Goal: Use online tool/utility: Utilize a website feature to perform a specific function

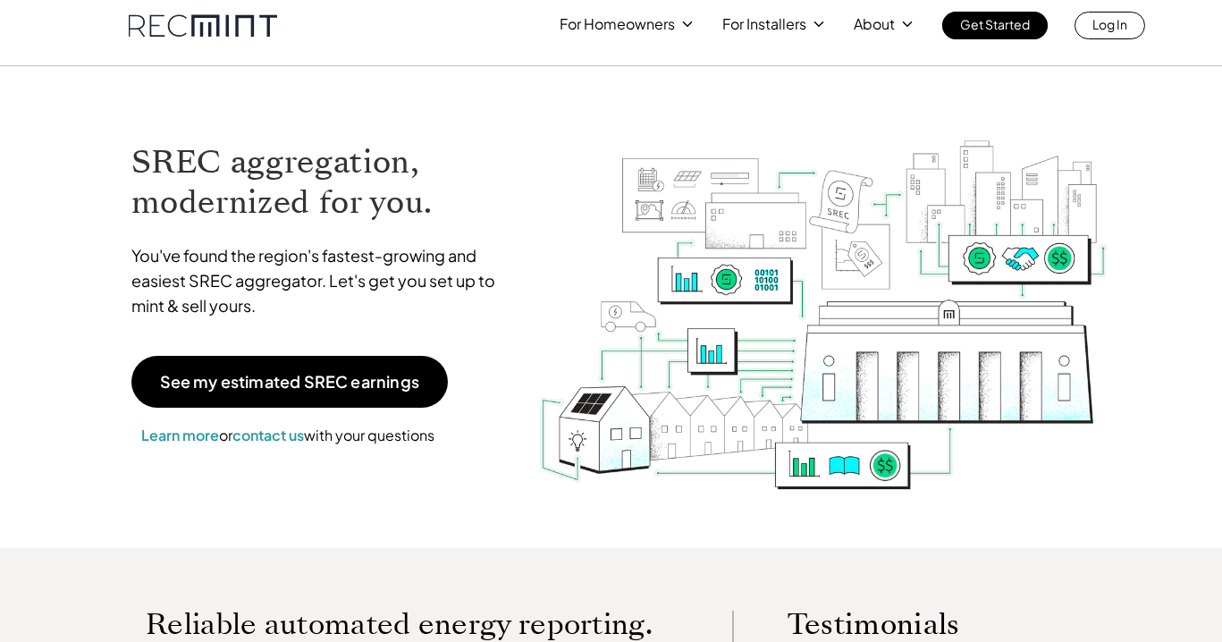
scroll to position [25, 0]
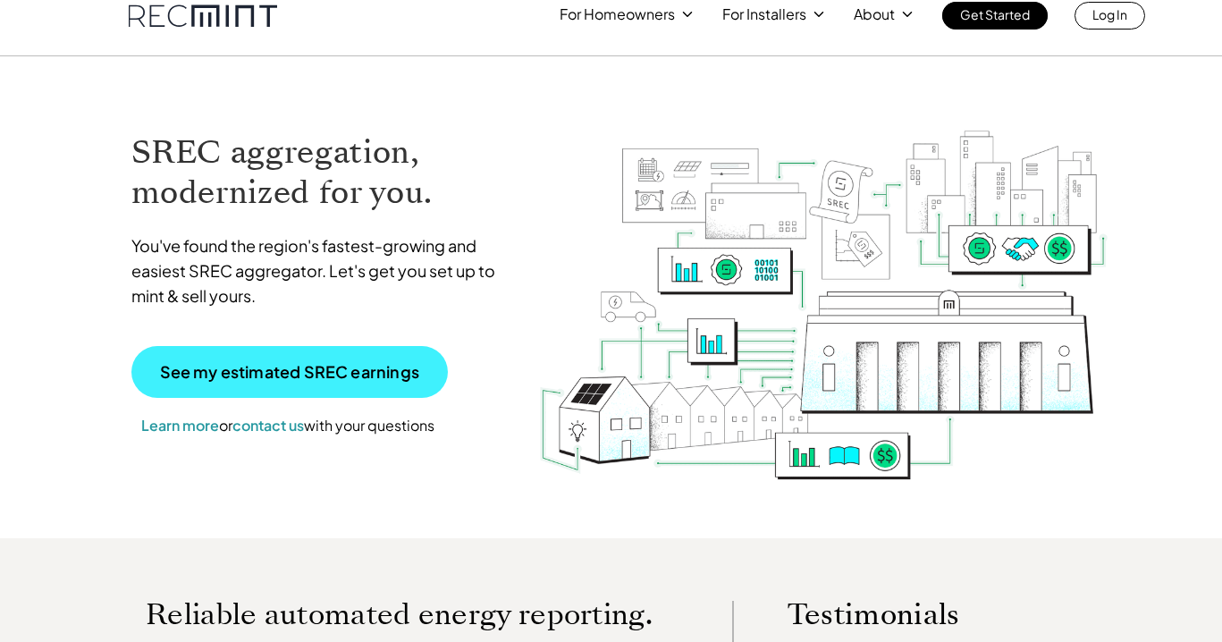
click at [368, 377] on p "See my estimated SREC earnings" at bounding box center [289, 372] width 259 height 16
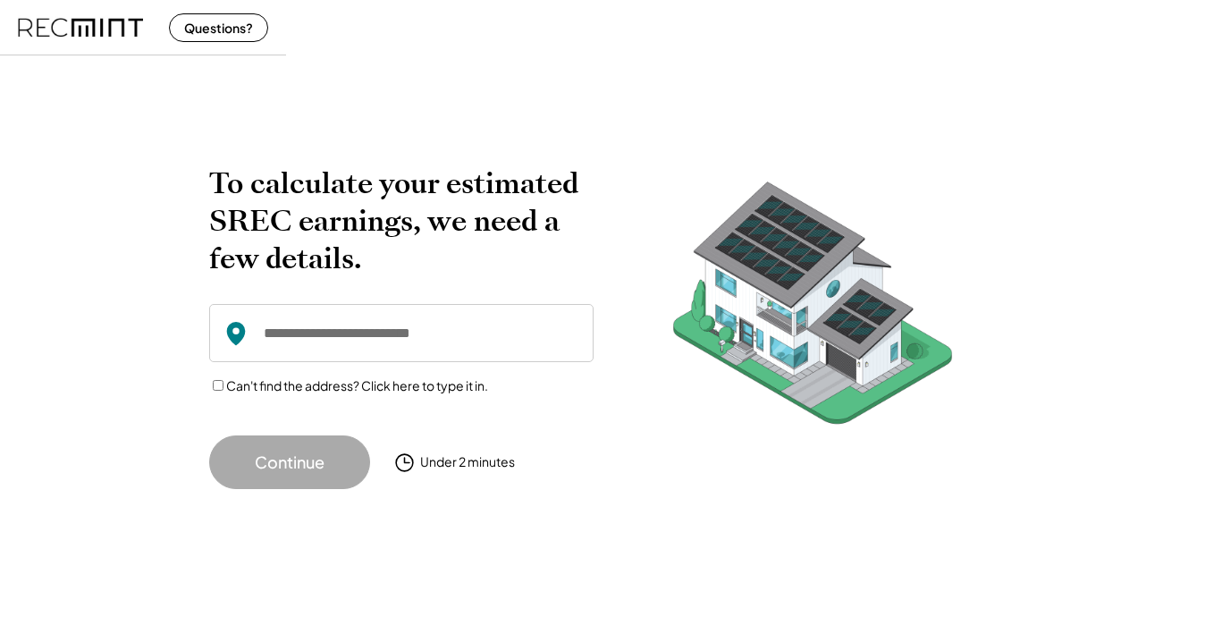
click at [373, 335] on input "input" at bounding box center [401, 333] width 384 height 58
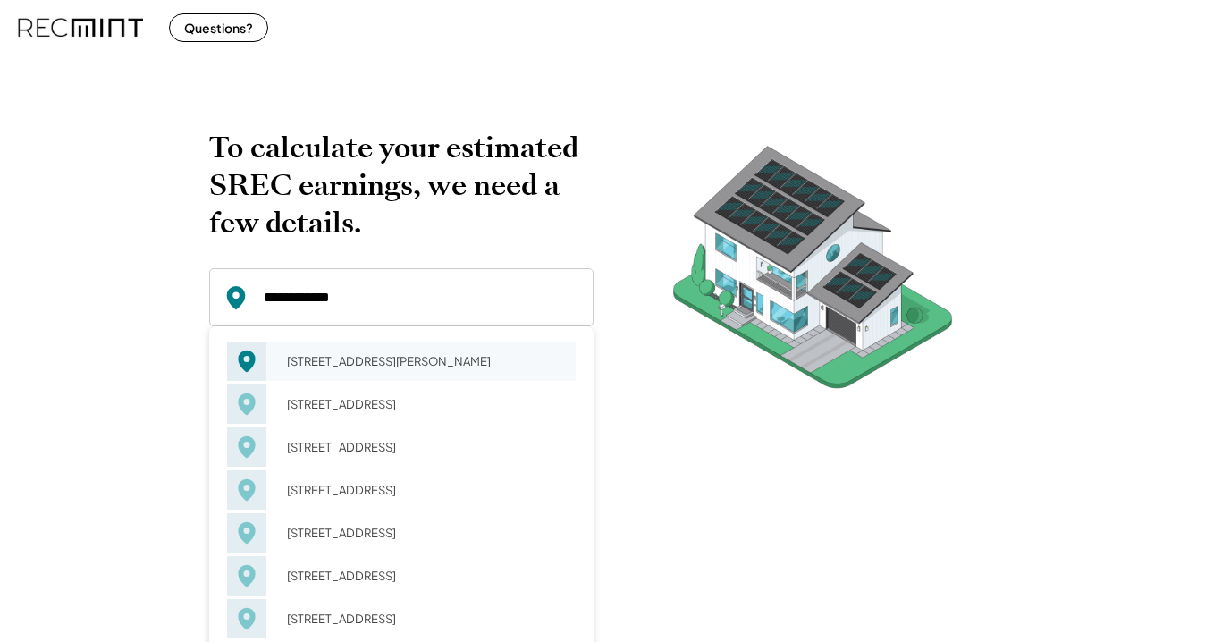
drag, startPoint x: 373, startPoint y: 335, endPoint x: 377, endPoint y: 378, distance: 43.1
click at [377, 374] on div "417 Pershing Dr Silver Spring, MD 20910" at bounding box center [425, 361] width 300 height 25
type input "**********"
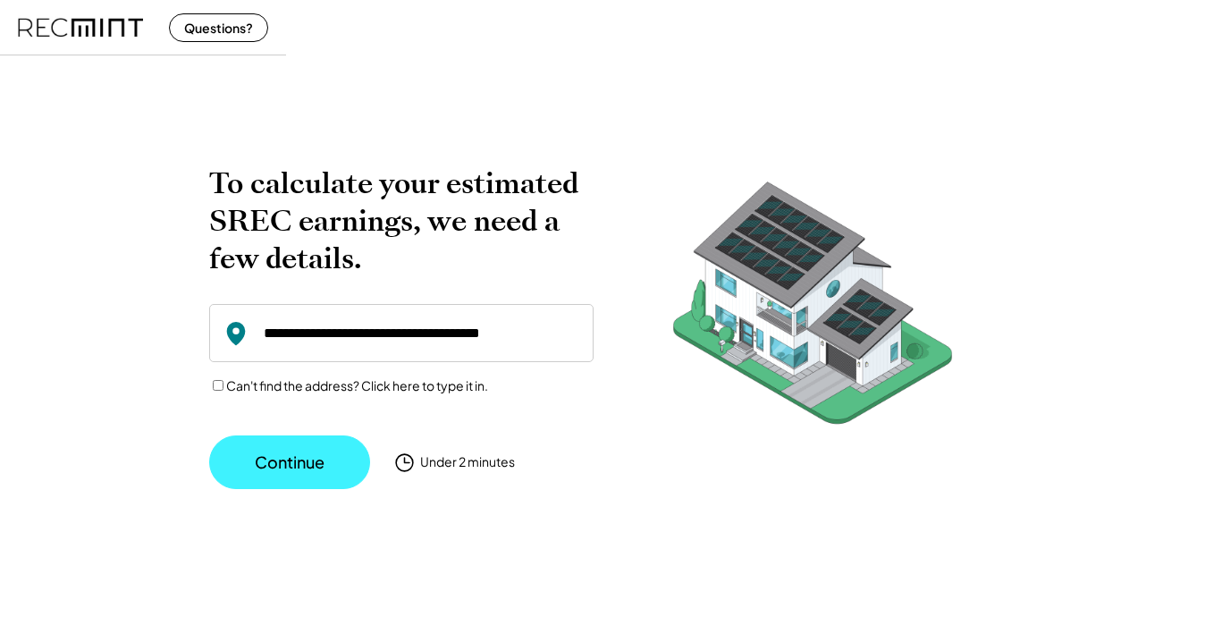
click at [327, 460] on button "Continue" at bounding box center [289, 462] width 161 height 54
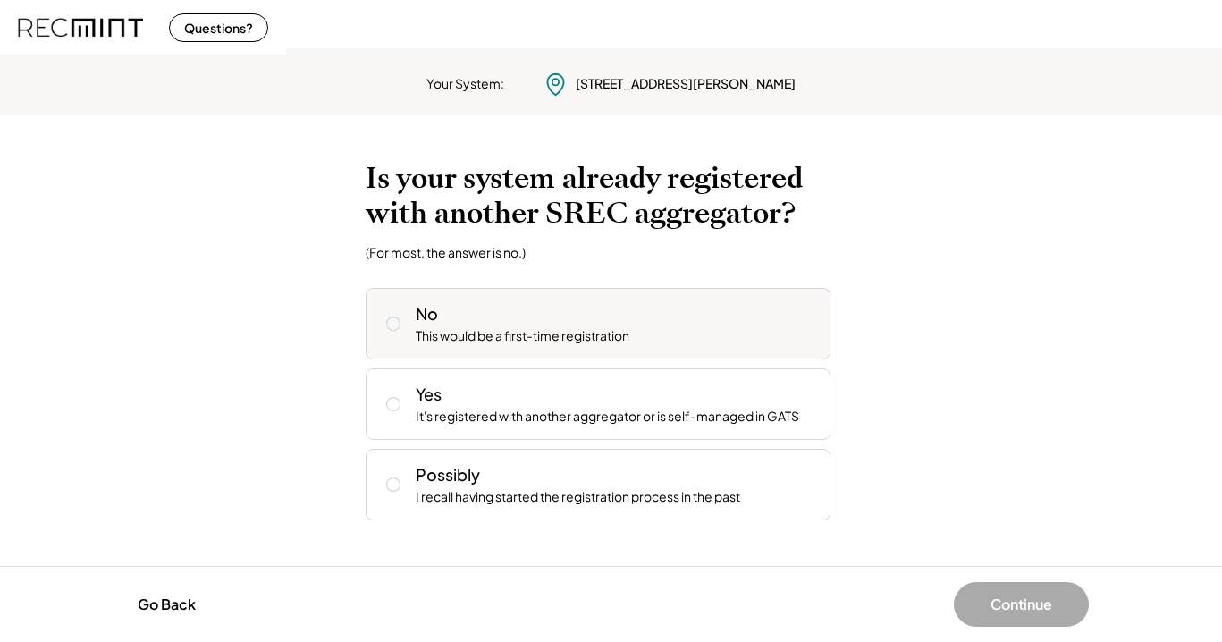
click at [396, 322] on icon at bounding box center [393, 324] width 18 height 18
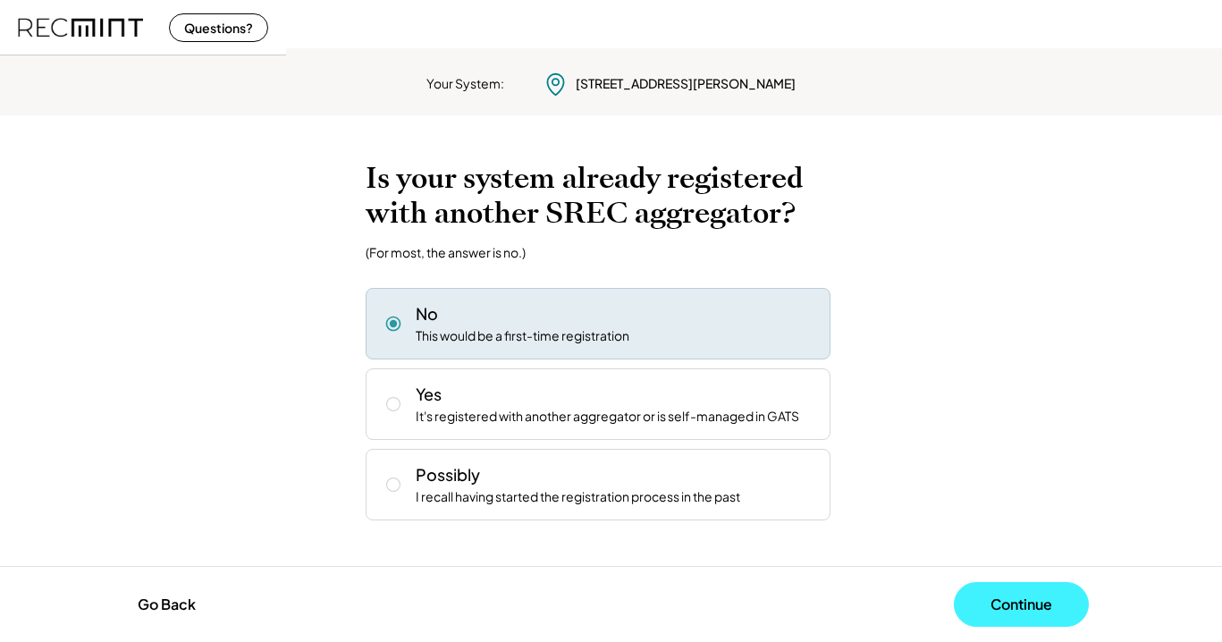
click at [992, 596] on button "Continue" at bounding box center [1021, 604] width 135 height 45
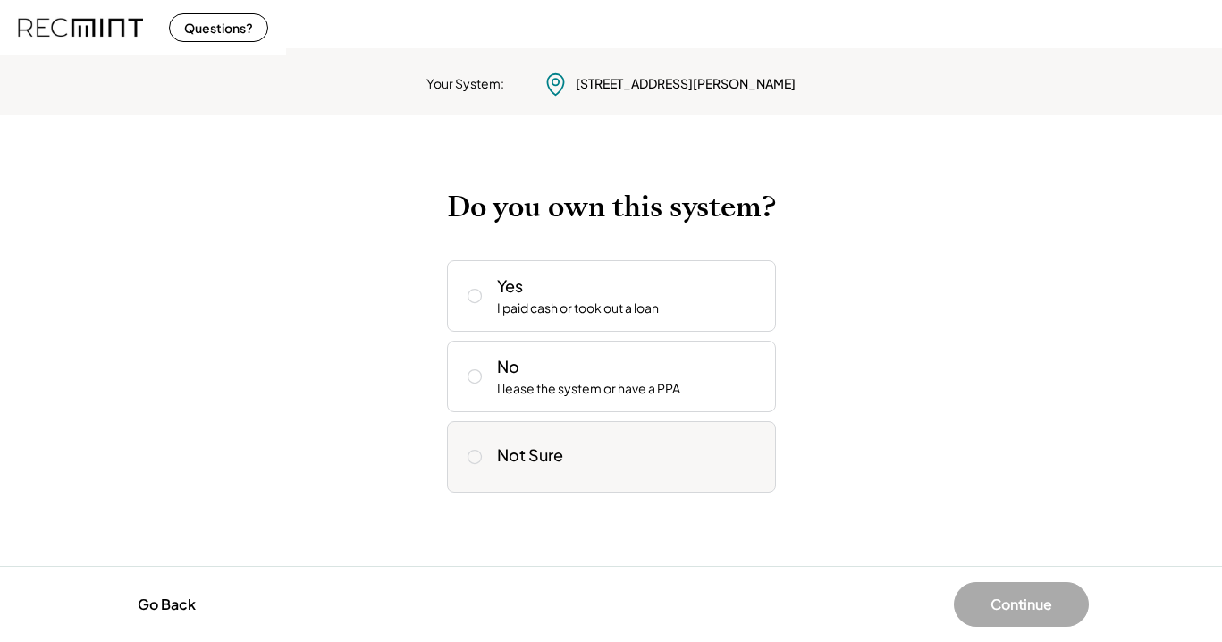
click at [536, 453] on div "Not Sure" at bounding box center [530, 454] width 66 height 21
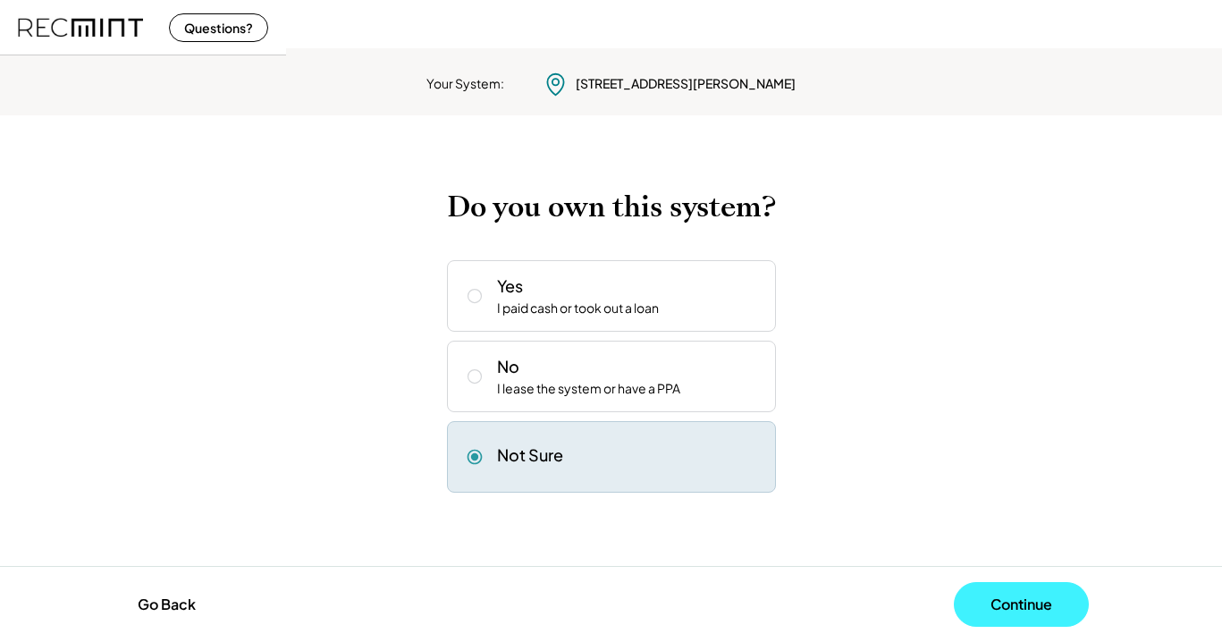
click at [1009, 602] on button "Continue" at bounding box center [1021, 604] width 135 height 45
